Goal: Find specific page/section: Find specific page/section

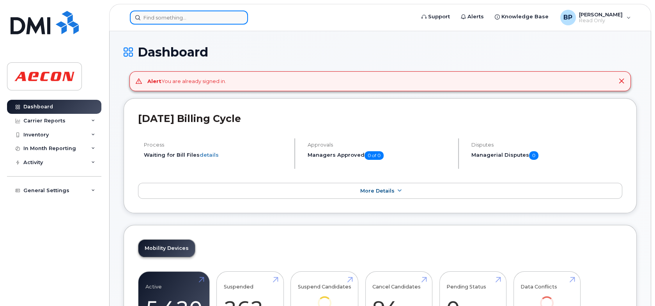
click at [187, 19] on input at bounding box center [189, 18] width 118 height 14
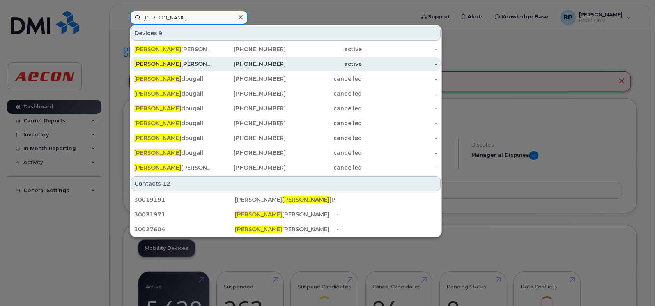
type input "kevin mac"
click at [182, 66] on div "Kevin Mac Innis" at bounding box center [172, 64] width 76 height 8
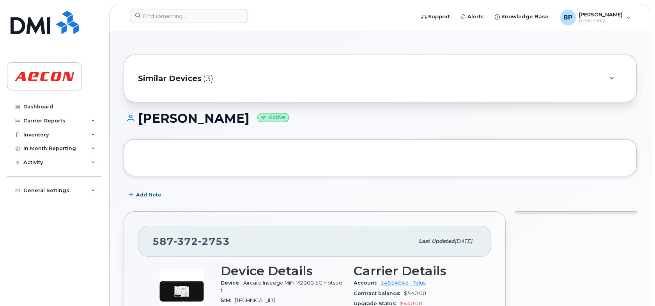
click at [610, 77] on icon at bounding box center [611, 78] width 4 height 5
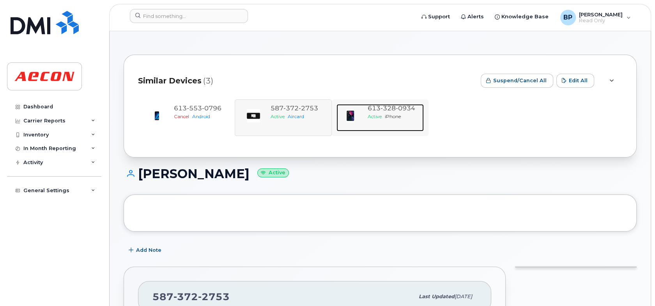
click at [420, 118] on div "Active iPhone" at bounding box center [394, 116] width 53 height 7
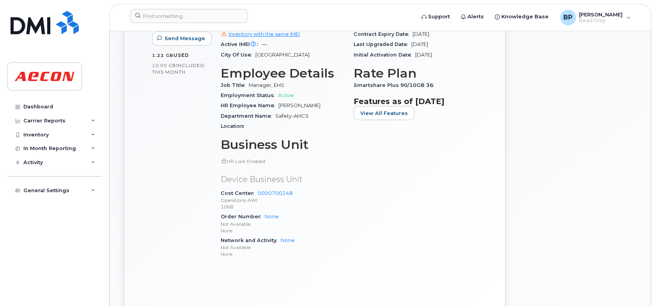
scroll to position [312, 0]
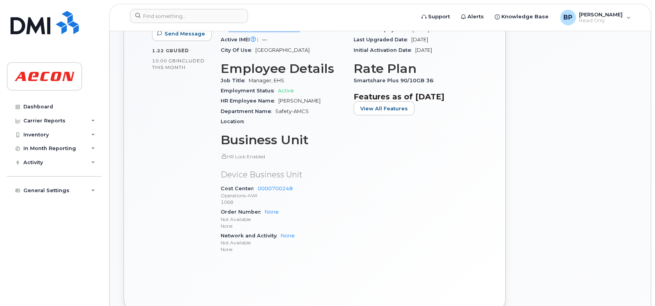
click at [412, 225] on div "Carrier Details Account 0509282645 - Bell Contract balance $398.64 Transfer res…" at bounding box center [415, 106] width 133 height 318
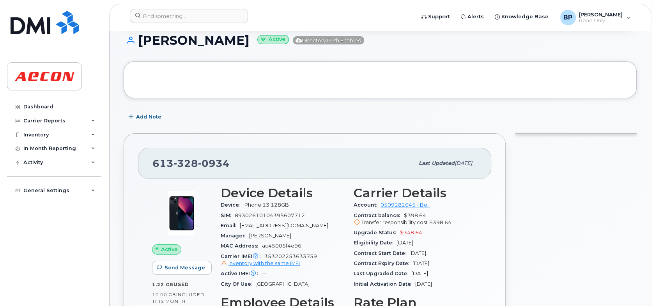
scroll to position [0, 0]
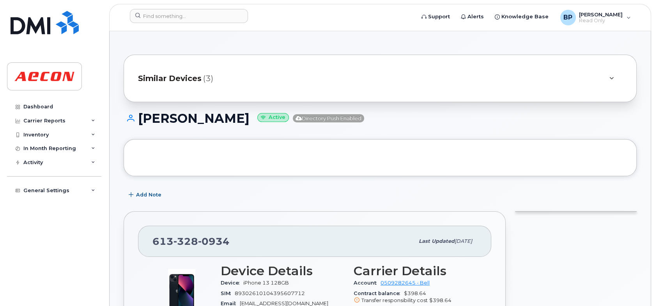
click at [615, 75] on div at bounding box center [611, 78] width 9 height 9
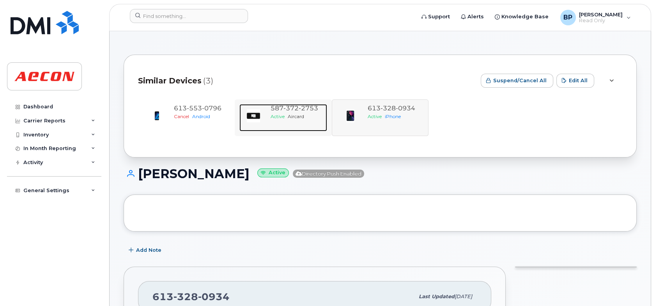
click at [300, 120] on div "587 372 2753 Active Aircard" at bounding box center [296, 117] width 59 height 27
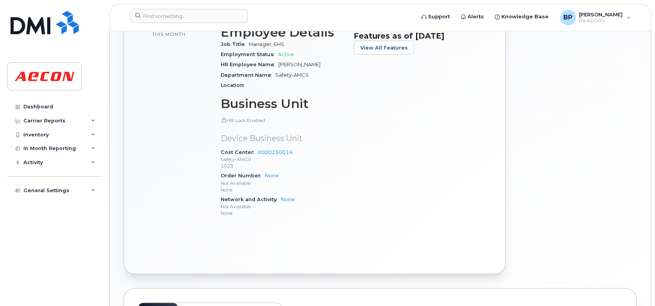
scroll to position [351, 0]
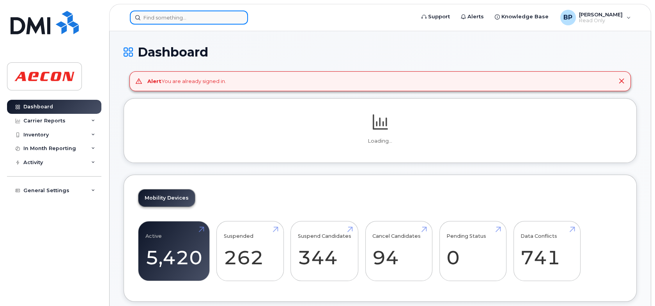
click at [170, 19] on input at bounding box center [189, 18] width 118 height 14
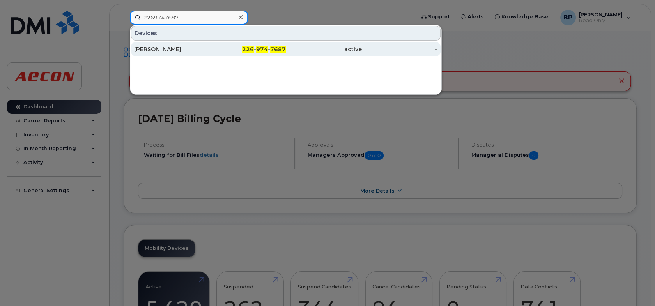
type input "2269747687"
click at [175, 51] on div "KEN MACDONALD" at bounding box center [172, 49] width 76 height 8
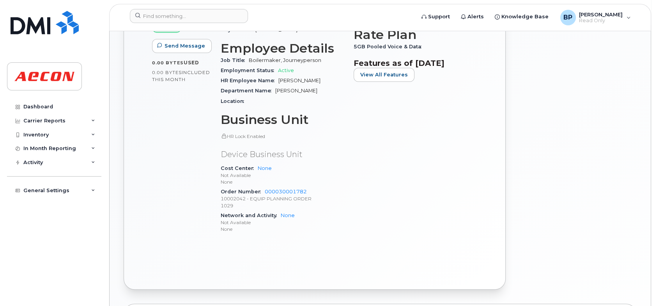
scroll to position [273, 0]
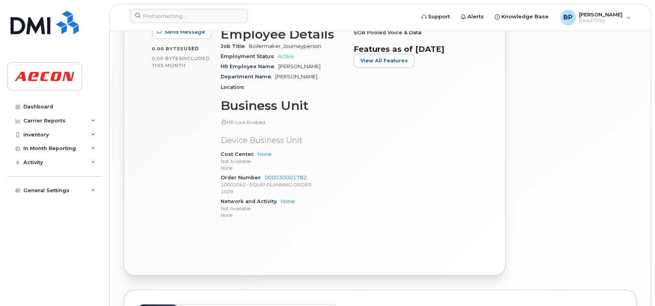
drag, startPoint x: 235, startPoint y: 191, endPoint x: 221, endPoint y: 196, distance: 15.3
click at [221, 196] on div "HR Lock Enabled Device Business Unit Cost Center None Not Available None Order …" at bounding box center [283, 169] width 124 height 101
drag, startPoint x: 221, startPoint y: 193, endPoint x: 235, endPoint y: 189, distance: 14.5
click at [235, 189] on p "1029" at bounding box center [283, 191] width 124 height 7
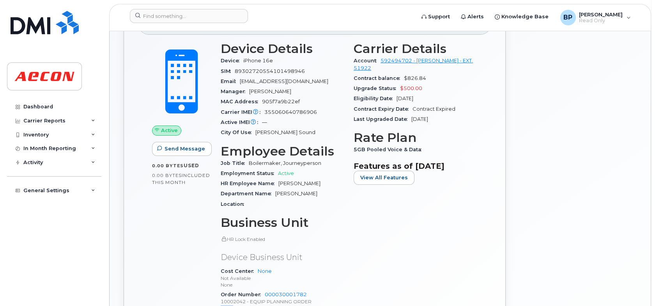
scroll to position [234, 0]
